Goal: Task Accomplishment & Management: Complete application form

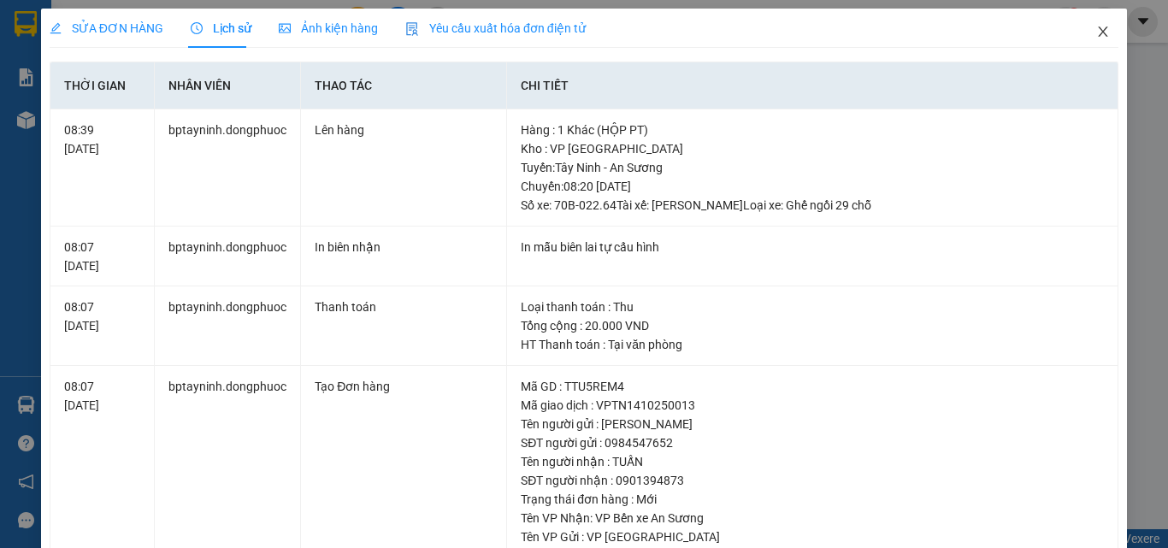
click at [1097, 33] on icon "close" at bounding box center [1104, 32] width 14 height 14
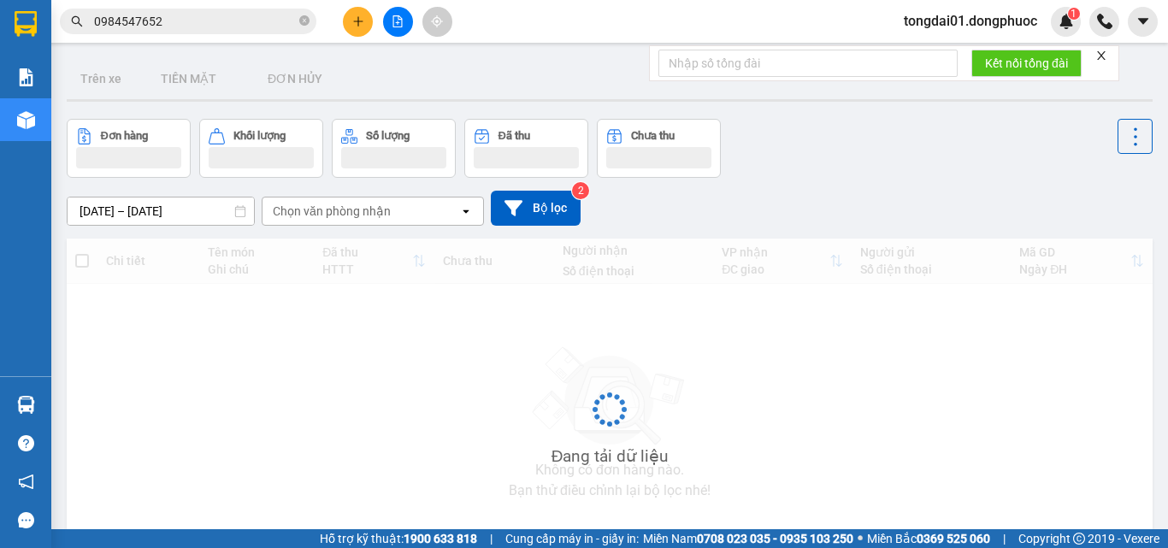
click at [266, 19] on input "0984547652" at bounding box center [195, 21] width 202 height 19
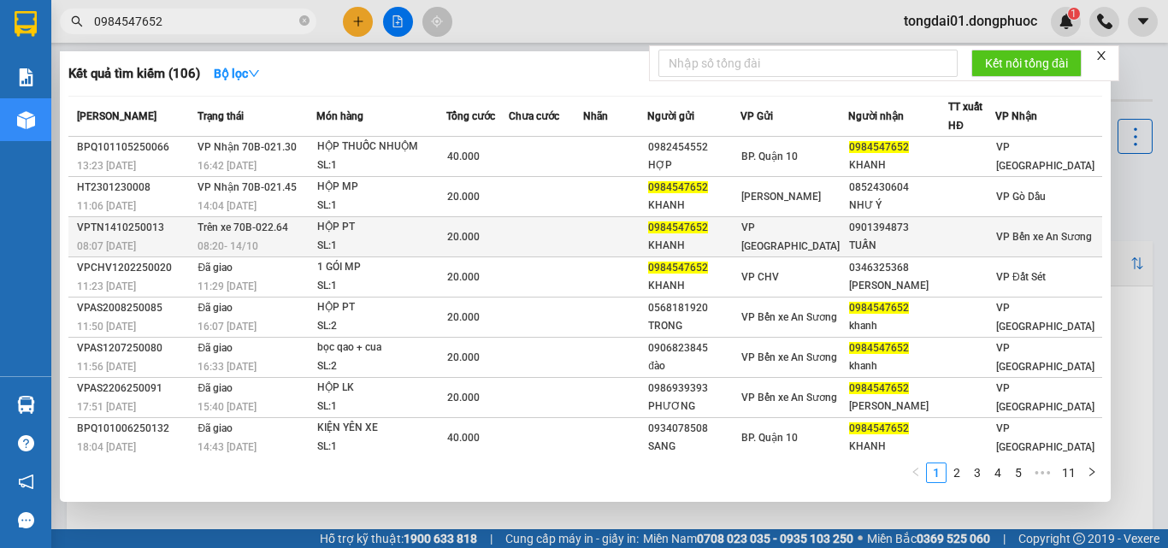
click at [247, 239] on span "08:20 [DATE]" at bounding box center [228, 246] width 61 height 14
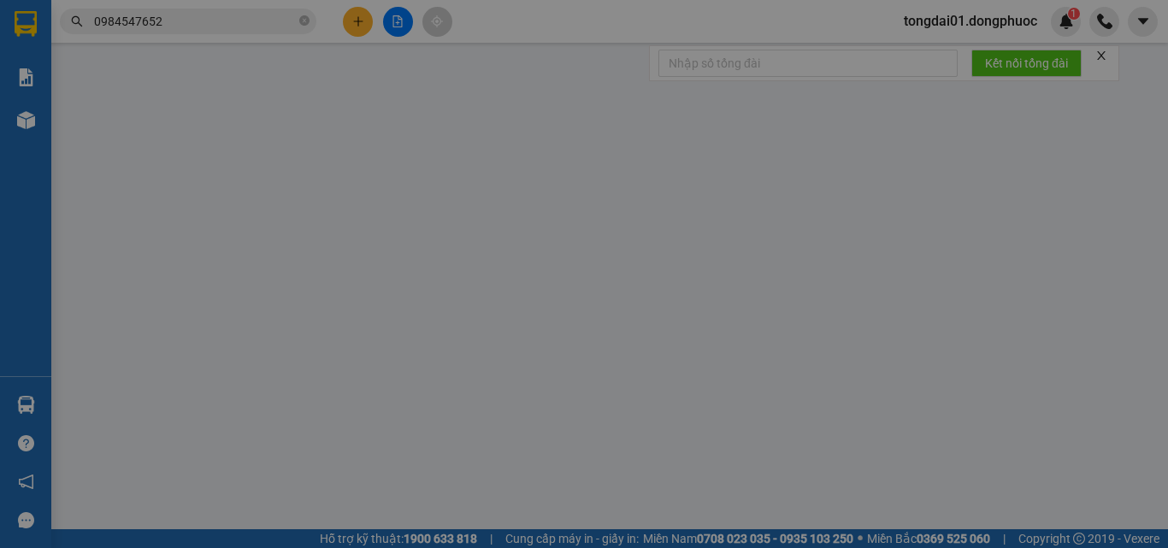
type input "0984547652"
type input "KHANH"
type input "0901394873"
type input "TUẤN"
type input "20.000"
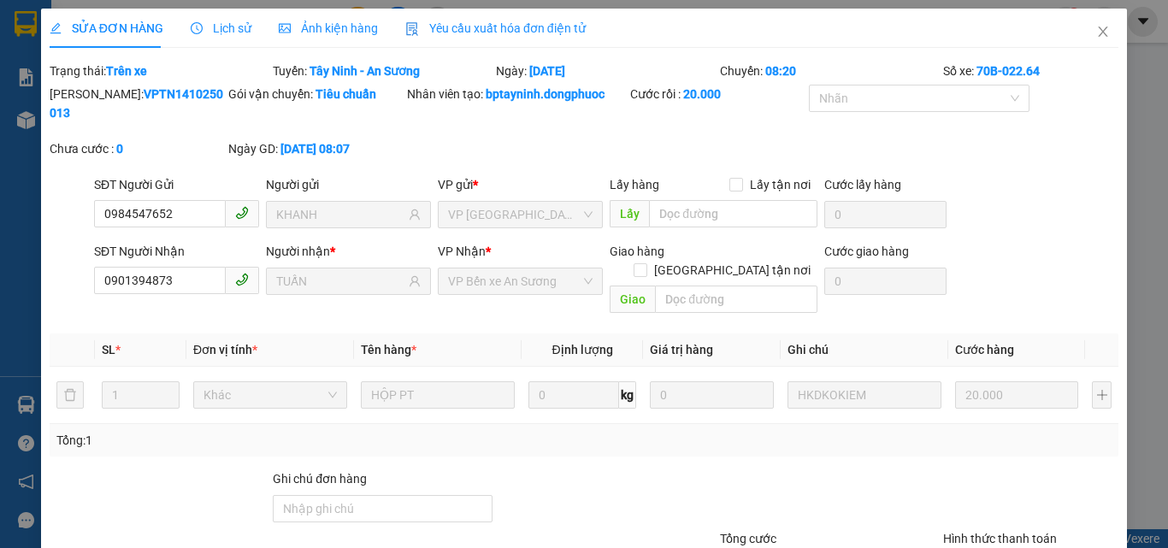
click at [222, 37] on div "Lịch sử" at bounding box center [221, 28] width 61 height 19
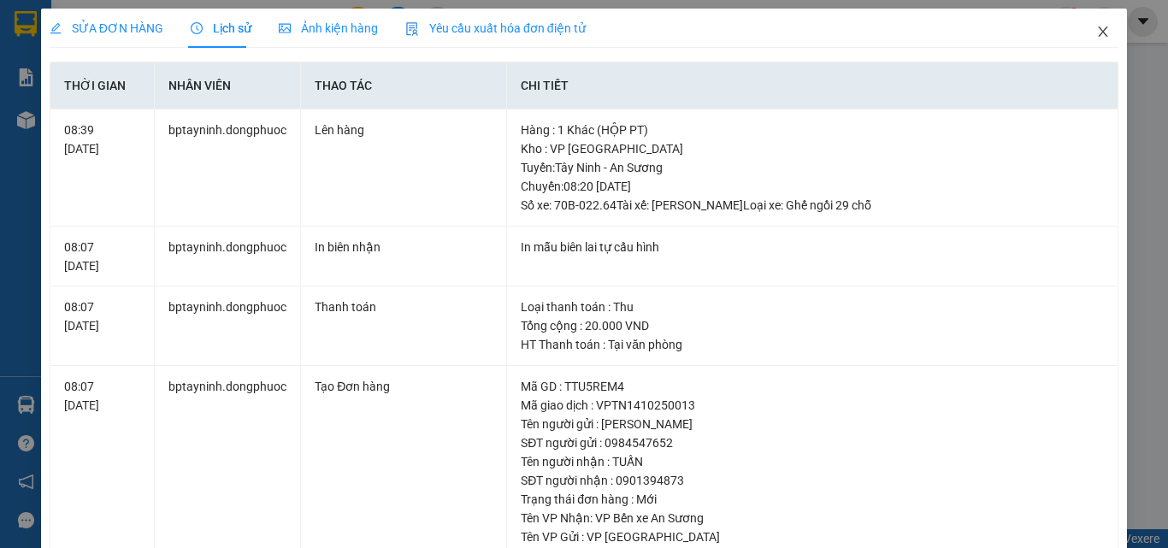
click at [1099, 32] on span "Close" at bounding box center [1103, 33] width 48 height 48
